Goal: Communication & Community: Answer question/provide support

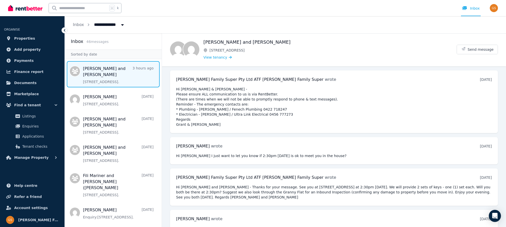
scroll to position [709, 0]
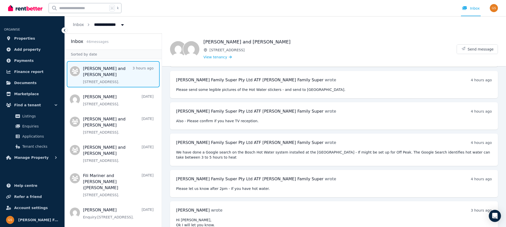
click at [115, 75] on span "Message list" at bounding box center [113, 74] width 97 height 26
click at [472, 49] on span "Send message" at bounding box center [480, 49] width 26 height 5
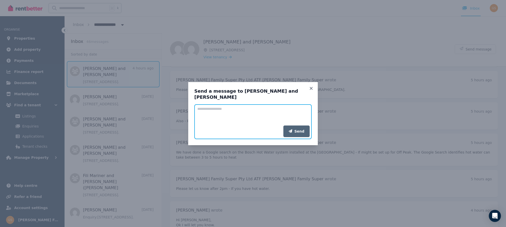
click at [238, 108] on textarea "Add your message" at bounding box center [252, 114] width 117 height 21
type textarea "**********"
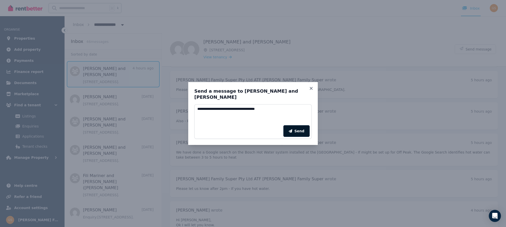
click at [291, 129] on icon "submit" at bounding box center [290, 131] width 4 height 4
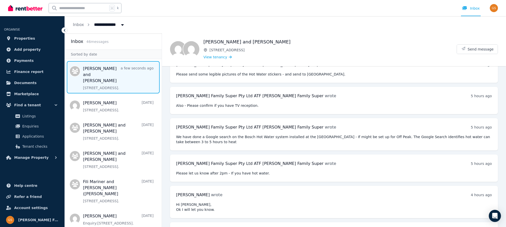
scroll to position [741, 0]
